Goal: Task Accomplishment & Management: Manage account settings

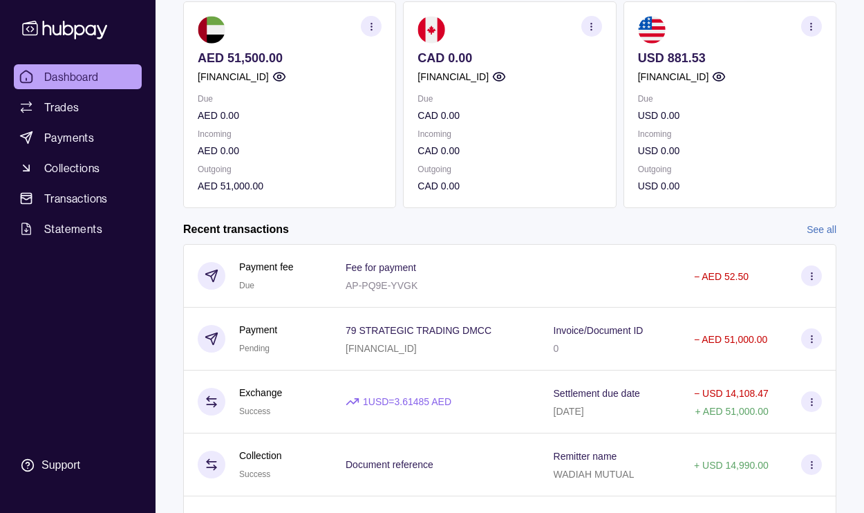
scroll to position [143, 0]
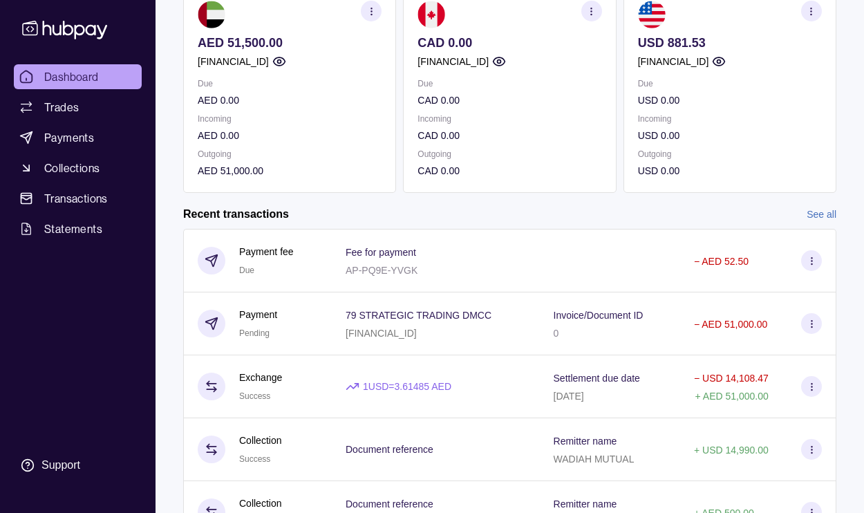
click at [242, 149] on div "Due AED 0.00 Incoming AED 0.00 Outgoing AED 51,000.00" at bounding box center [290, 127] width 184 height 102
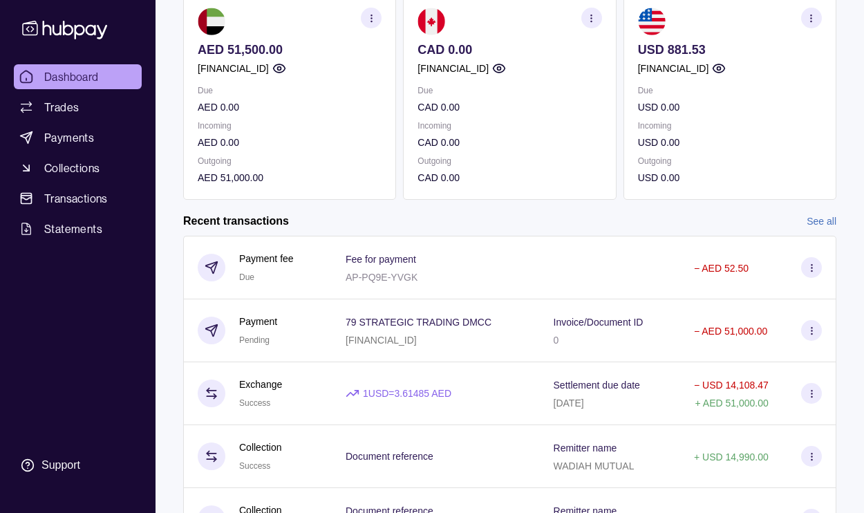
scroll to position [140, 0]
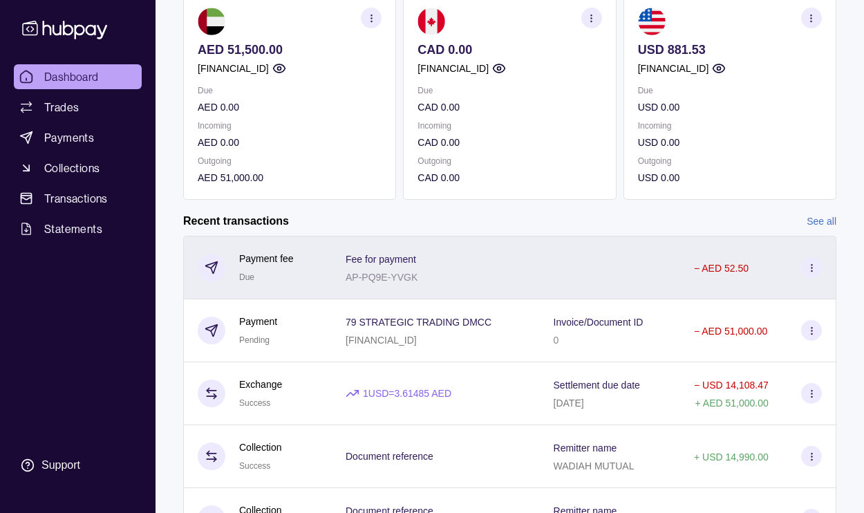
click at [315, 282] on div "Payment fee Due" at bounding box center [258, 268] width 120 height 34
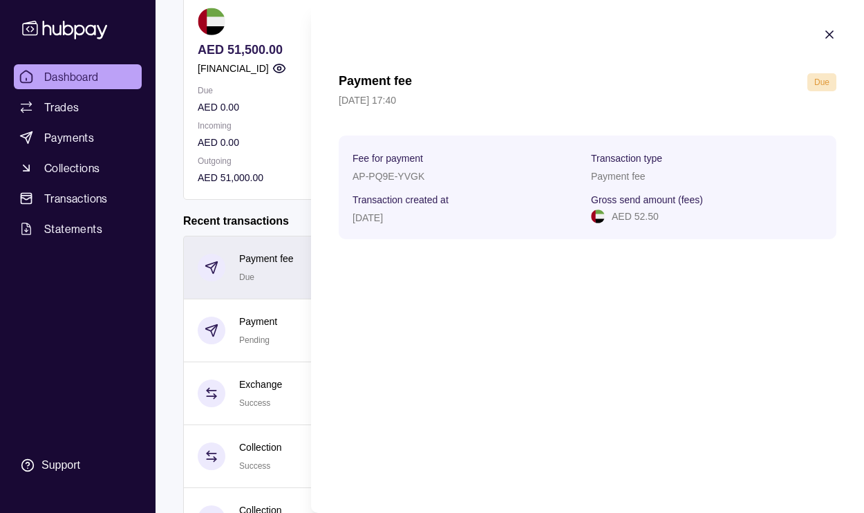
click at [275, 264] on html "Dashboard Trades Payments Collections Transactions Statements Support C Hello, …" at bounding box center [432, 227] width 864 height 735
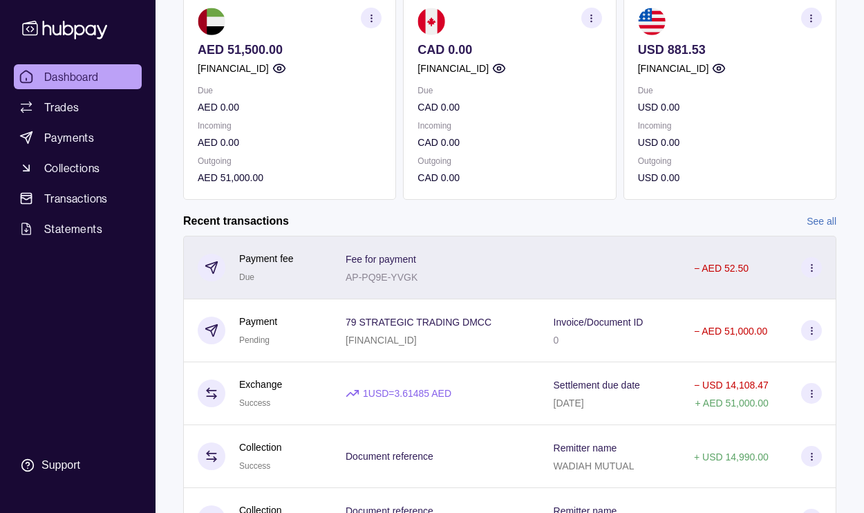
click at [817, 276] on section at bounding box center [811, 267] width 21 height 21
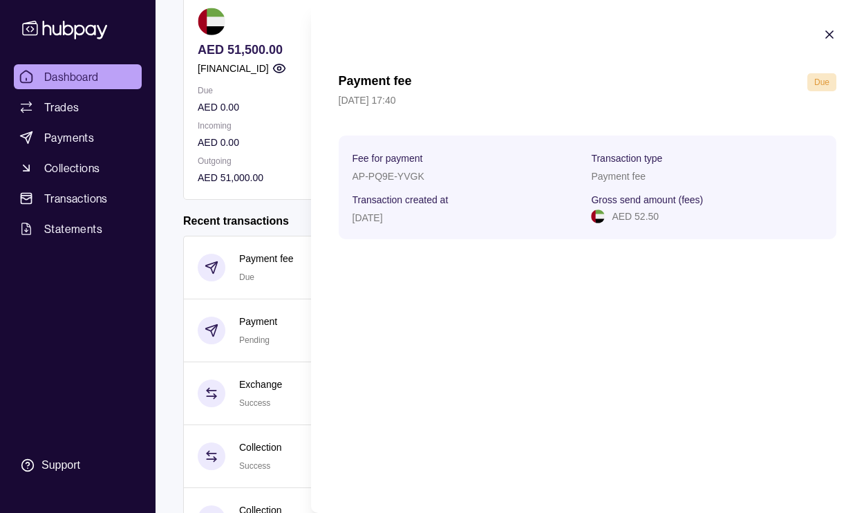
click at [829, 86] on span "Due" at bounding box center [821, 82] width 15 height 10
click at [829, 38] on icon "button" at bounding box center [829, 35] width 14 height 14
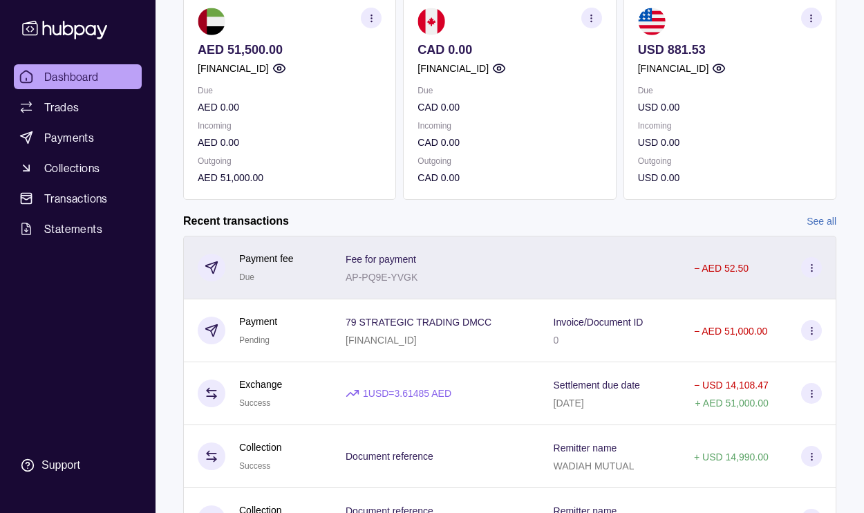
click at [813, 270] on icon at bounding box center [811, 268] width 10 height 10
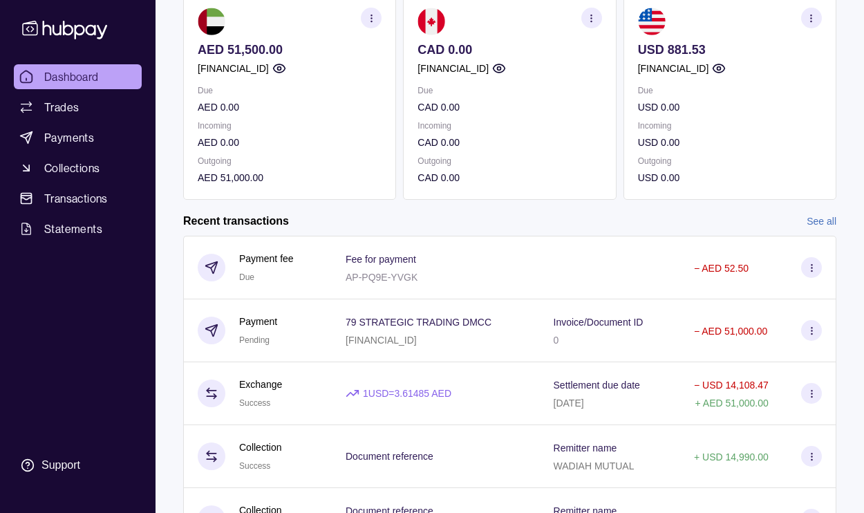
click at [253, 208] on html "Dashboard Trades Payments Collections Transactions Statements Support C Hello, …" at bounding box center [432, 227] width 864 height 735
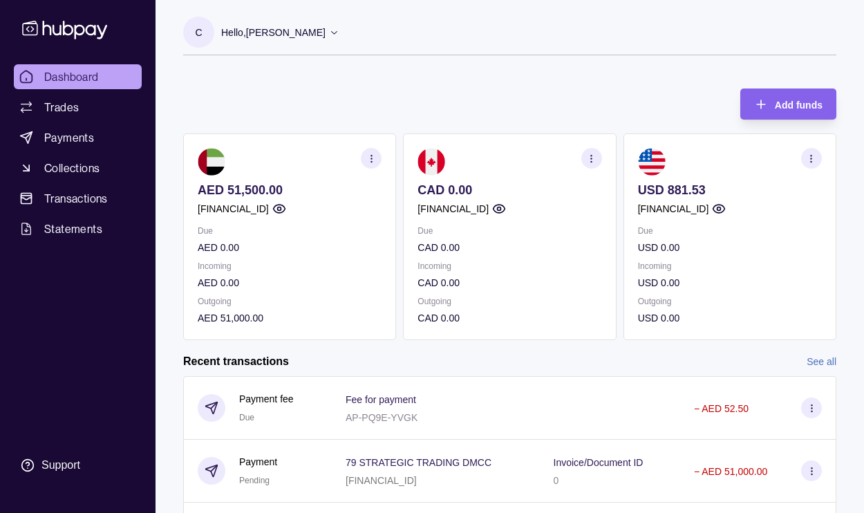
scroll to position [0, 0]
click at [329, 35] on icon at bounding box center [334, 32] width 10 height 10
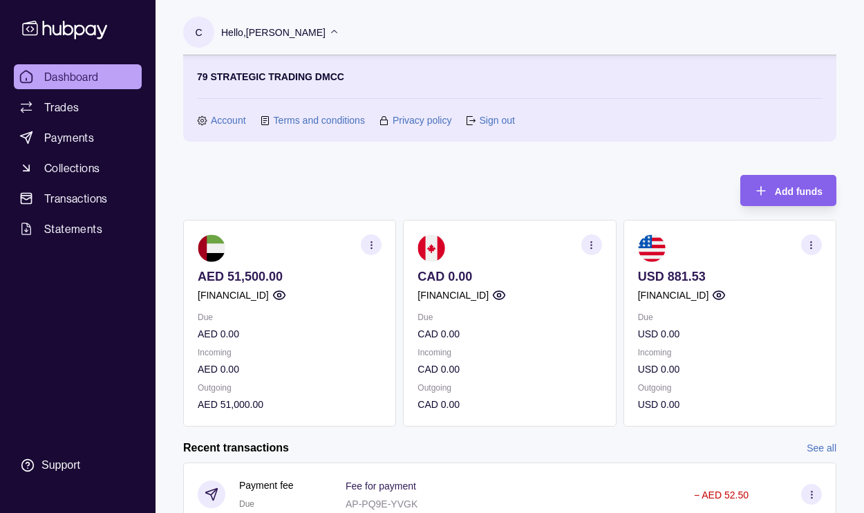
click at [493, 121] on link "Sign out" at bounding box center [496, 120] width 35 height 15
